Goal: Information Seeking & Learning: Learn about a topic

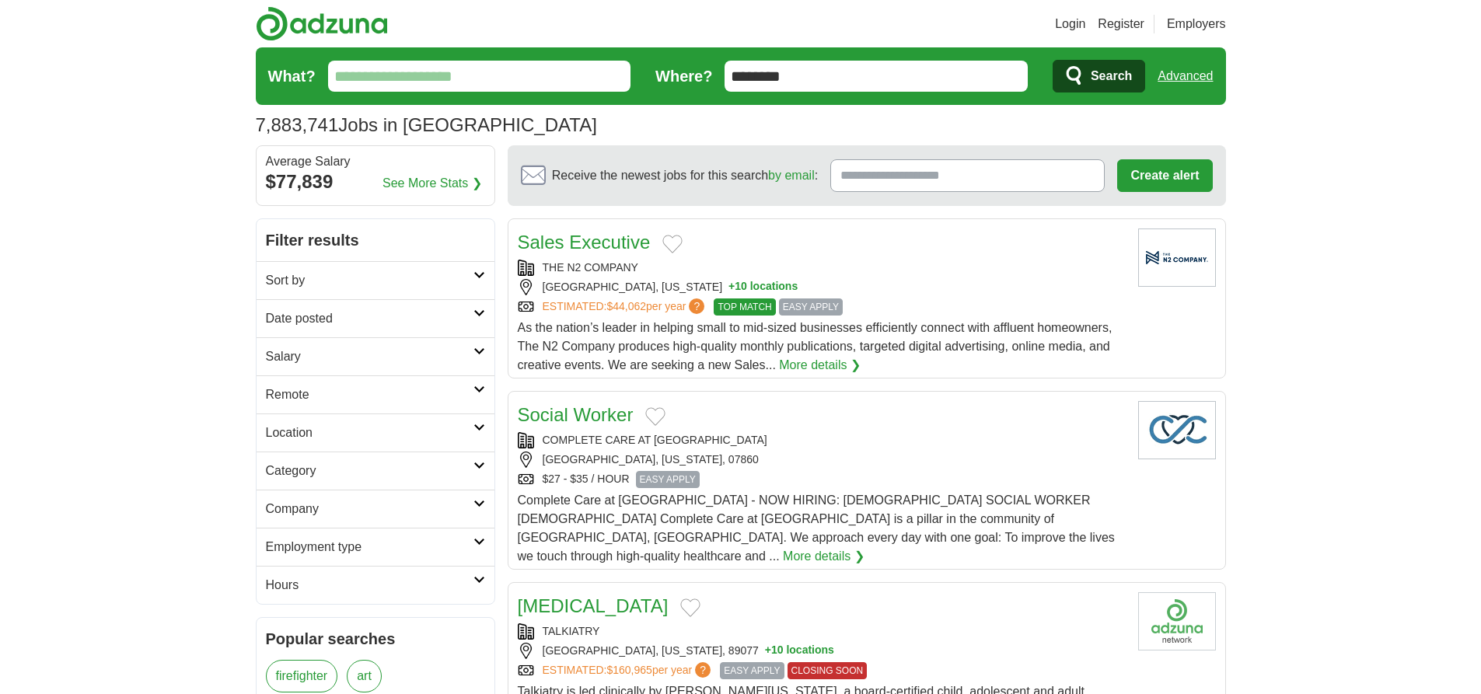
type input "********"
click at [1185, 76] on link "Advanced" at bounding box center [1184, 76] width 55 height 31
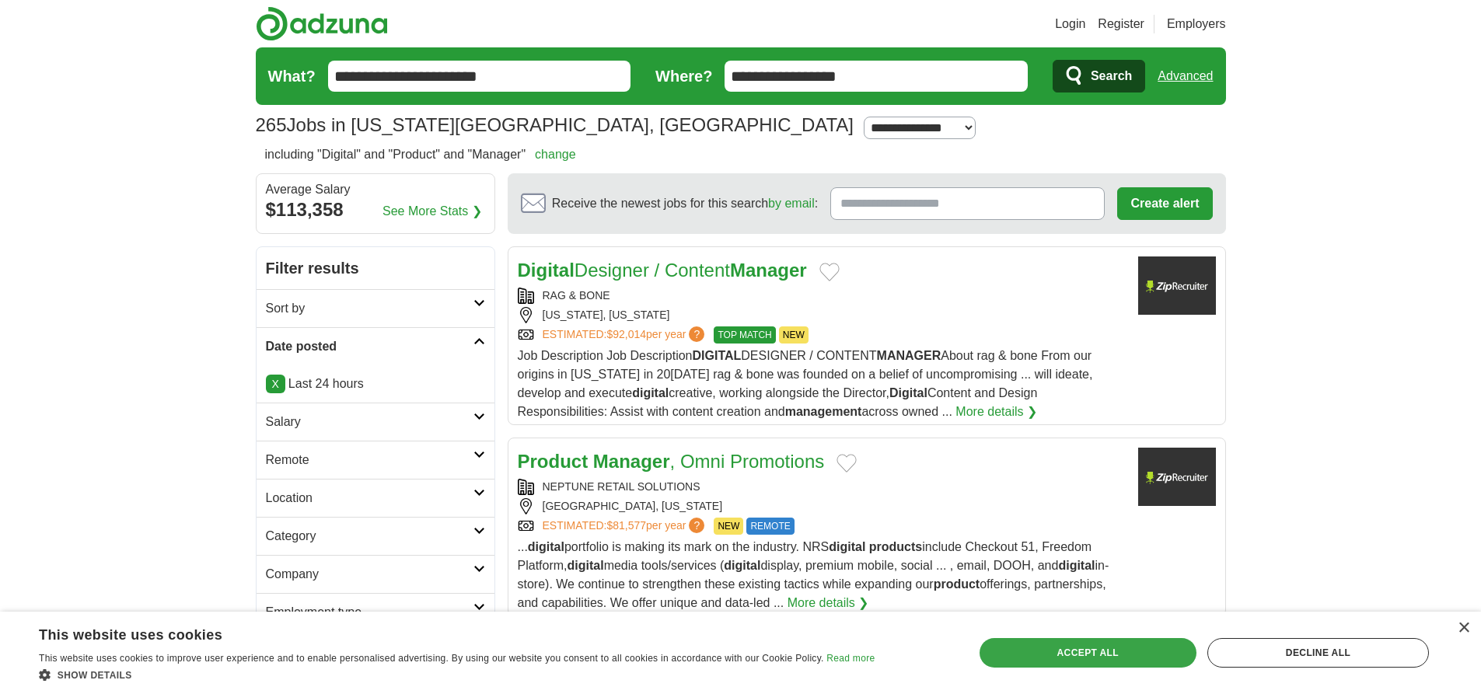
click at [1087, 652] on div "Accept all" at bounding box center [1087, 653] width 217 height 30
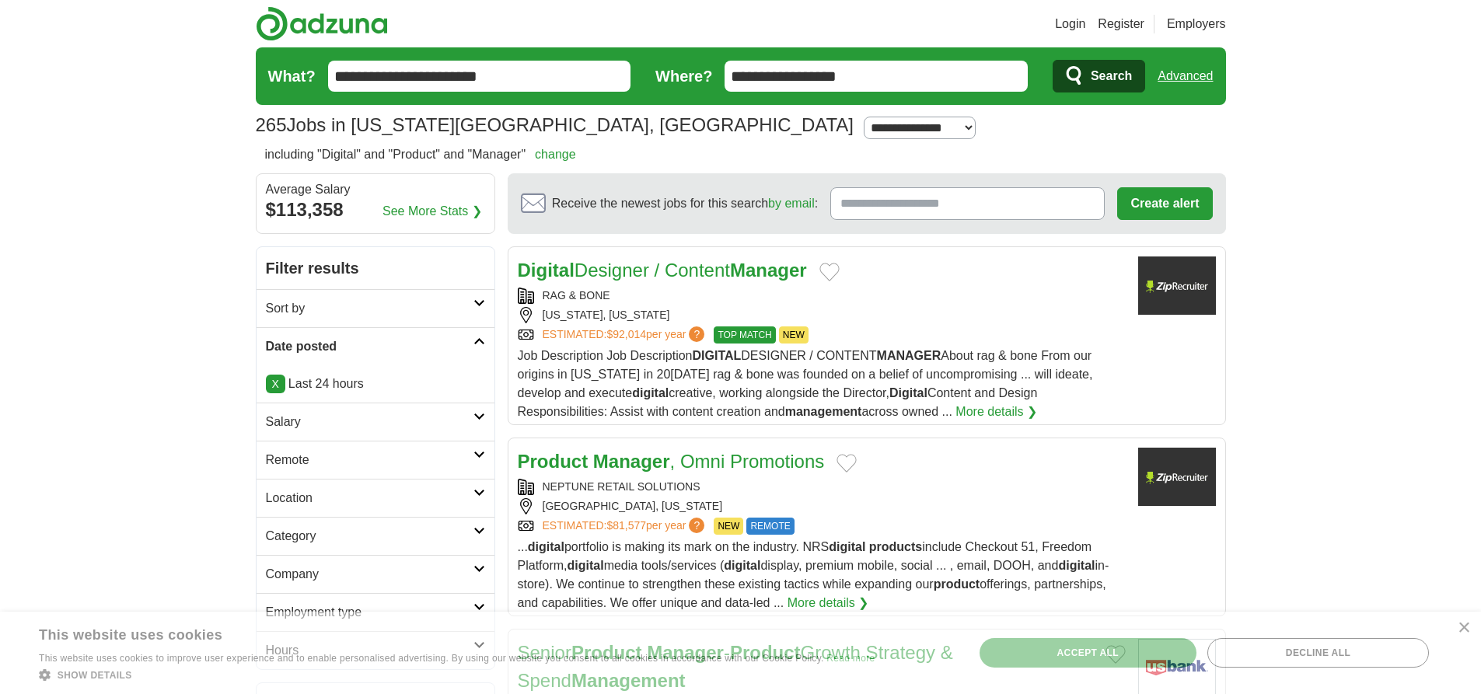
scroll to position [9590, 0]
